Goal: Information Seeking & Learning: Learn about a topic

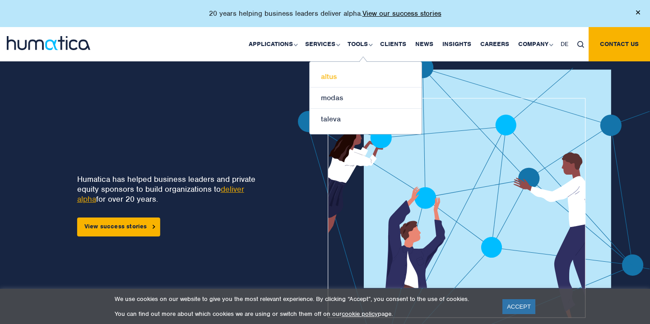
click at [336, 78] on link "altus" at bounding box center [366, 76] width 112 height 21
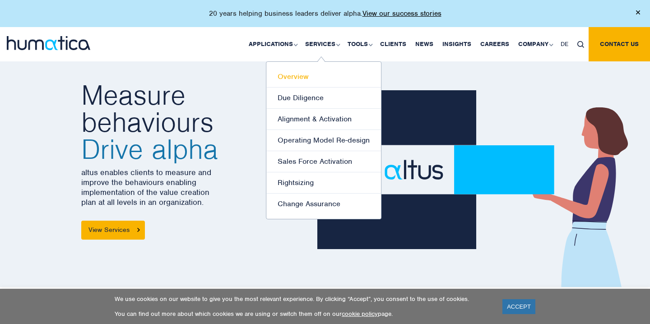
click at [300, 76] on link "Overview" at bounding box center [323, 76] width 115 height 21
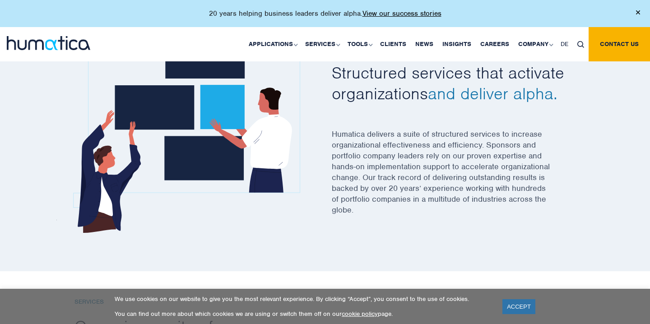
scroll to position [302, 0]
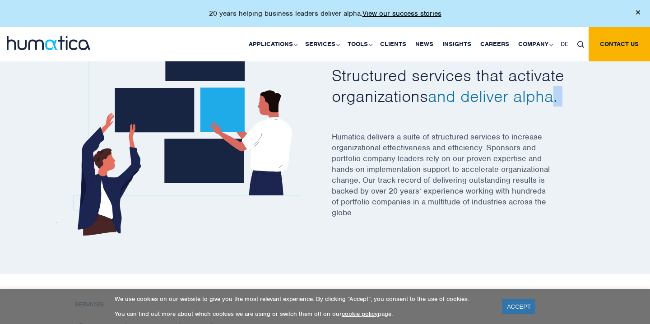
drag, startPoint x: 558, startPoint y: 101, endPoint x: 437, endPoint y: 109, distance: 122.2
click at [437, 109] on div "Overview Structured services that activate organizations and deliver alpha. Hum…" at bounding box center [454, 137] width 244 height 186
click at [436, 108] on div "Overview Structured services that activate organizations and deliver alpha. Hum…" at bounding box center [454, 137] width 244 height 186
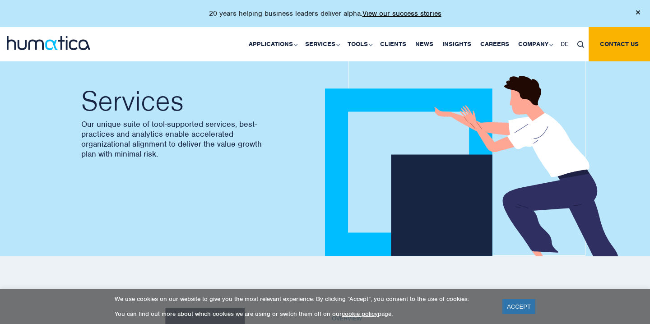
scroll to position [32, 0]
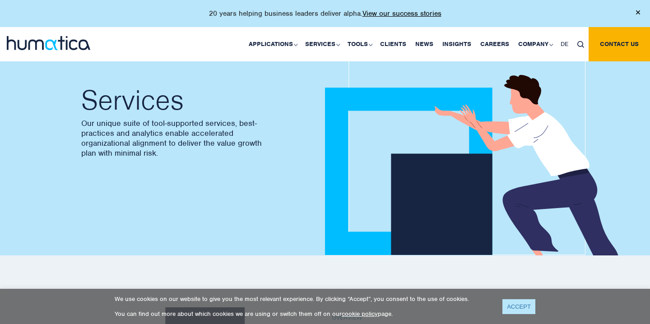
click at [516, 310] on link "ACCEPT" at bounding box center [518, 306] width 33 height 15
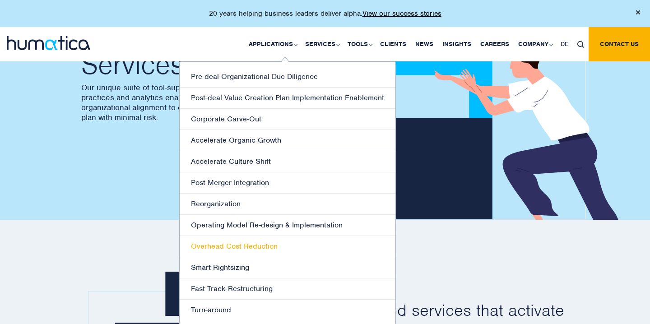
scroll to position [75, 0]
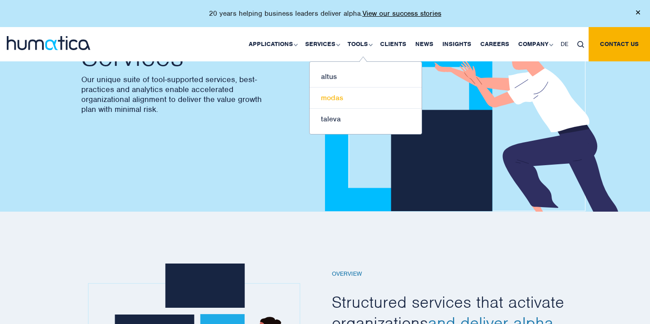
click at [342, 100] on link "modas" at bounding box center [366, 98] width 112 height 21
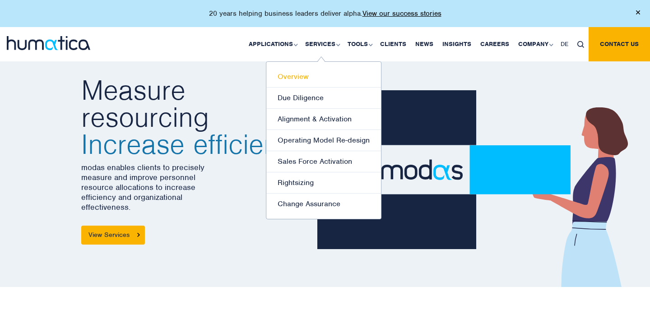
click at [300, 72] on link "Overview" at bounding box center [323, 76] width 115 height 21
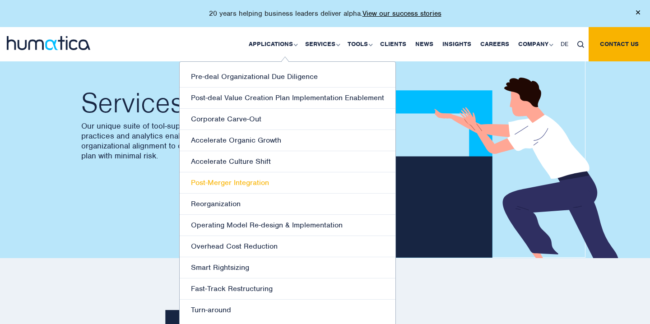
scroll to position [32, 0]
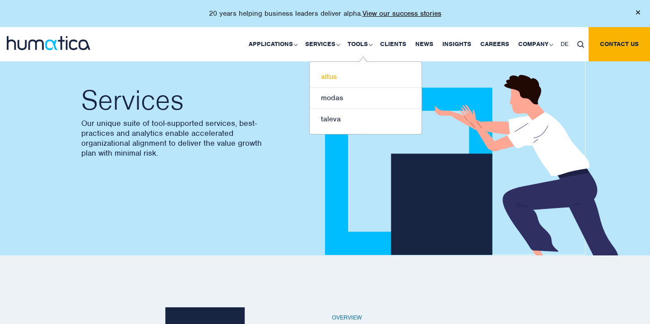
click at [349, 72] on link "altus" at bounding box center [366, 76] width 112 height 21
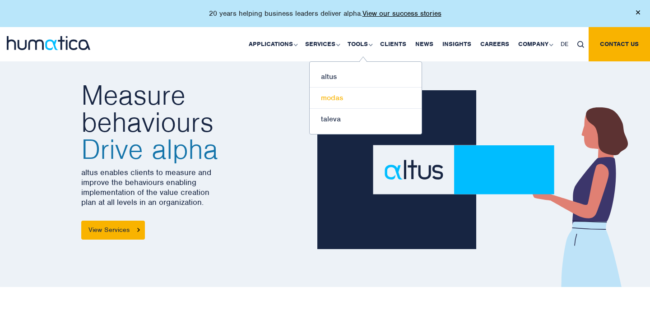
click at [352, 102] on link "modas" at bounding box center [366, 98] width 112 height 21
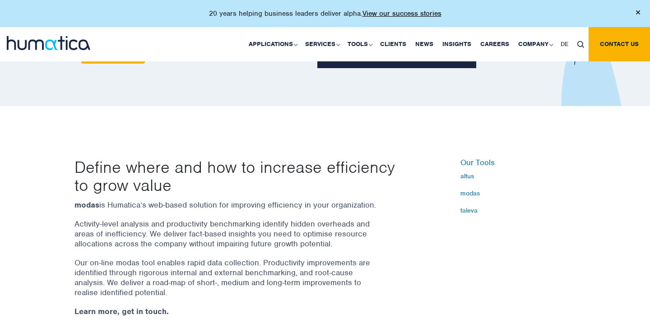
scroll to position [350, 0]
